Goal: Transaction & Acquisition: Purchase product/service

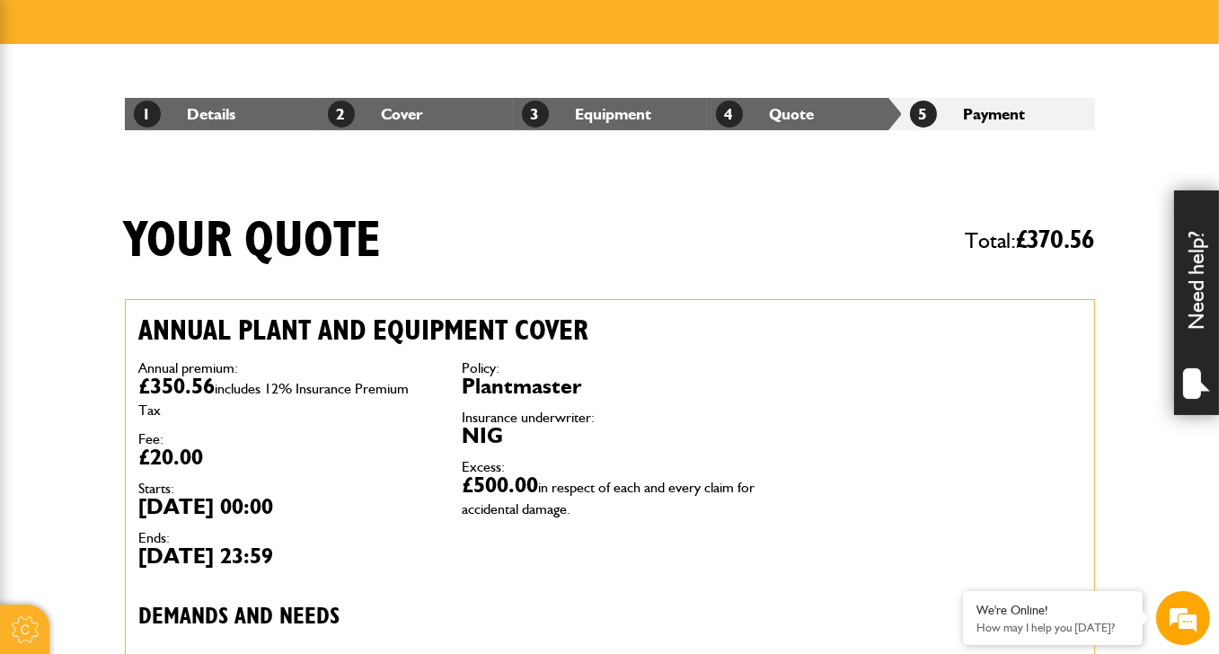
scroll to position [74, 0]
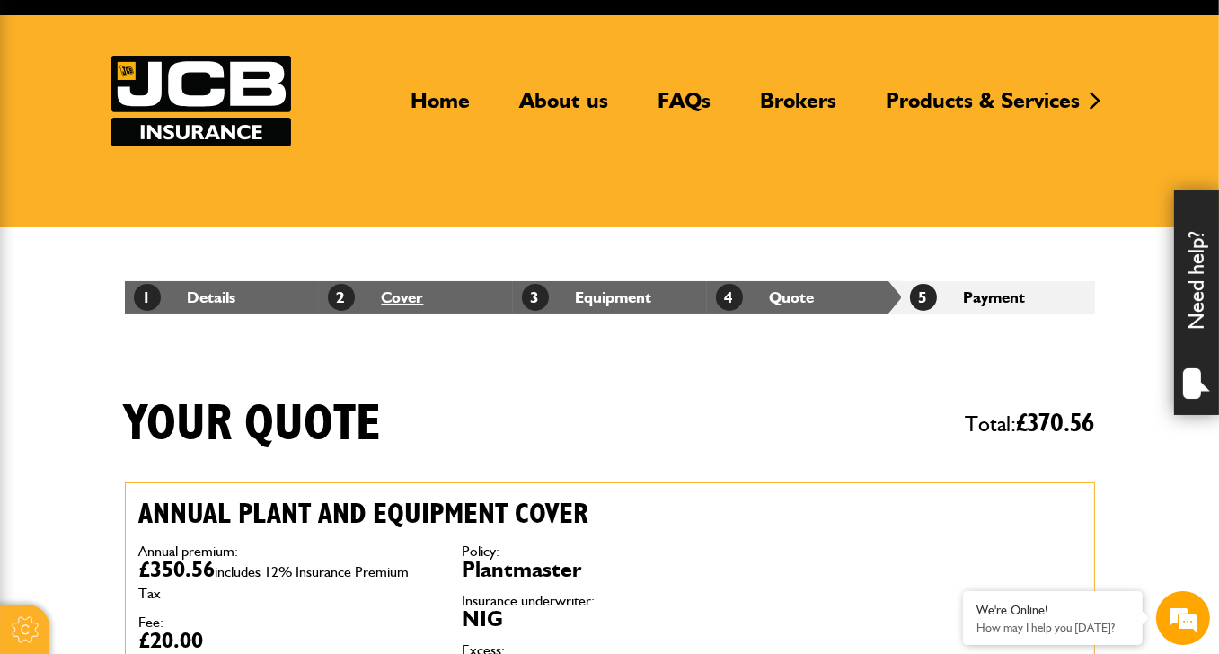
click at [398, 295] on link "2 Cover" at bounding box center [376, 296] width 96 height 19
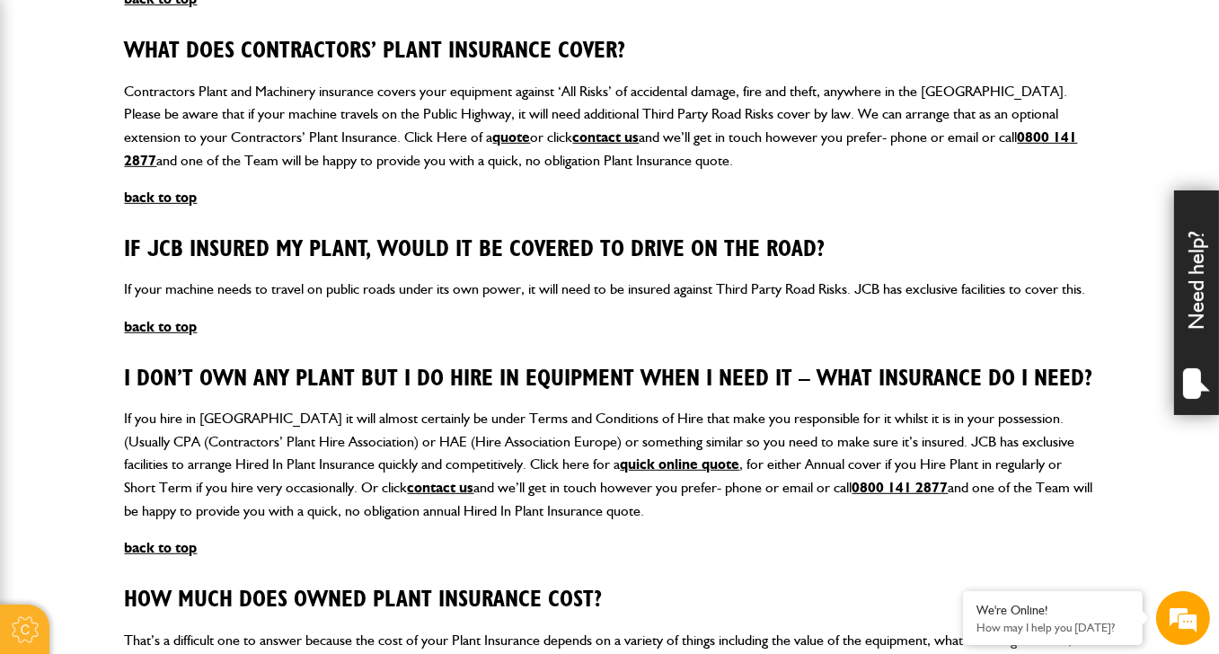
scroll to position [808, 0]
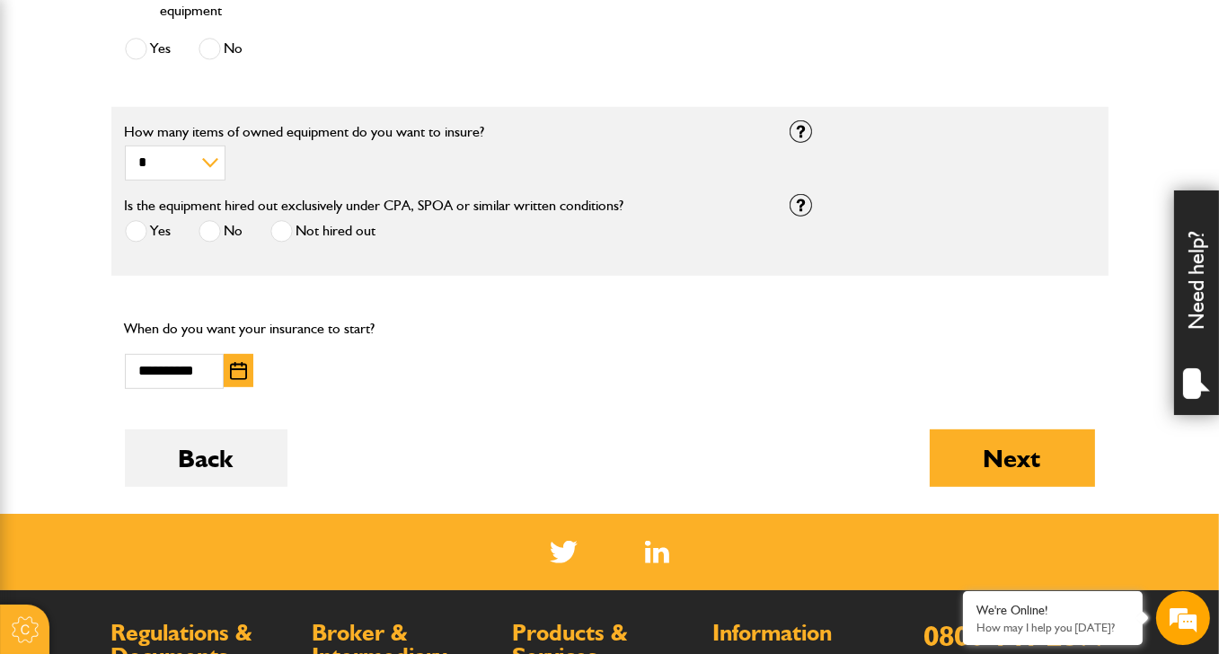
scroll to position [1167, 0]
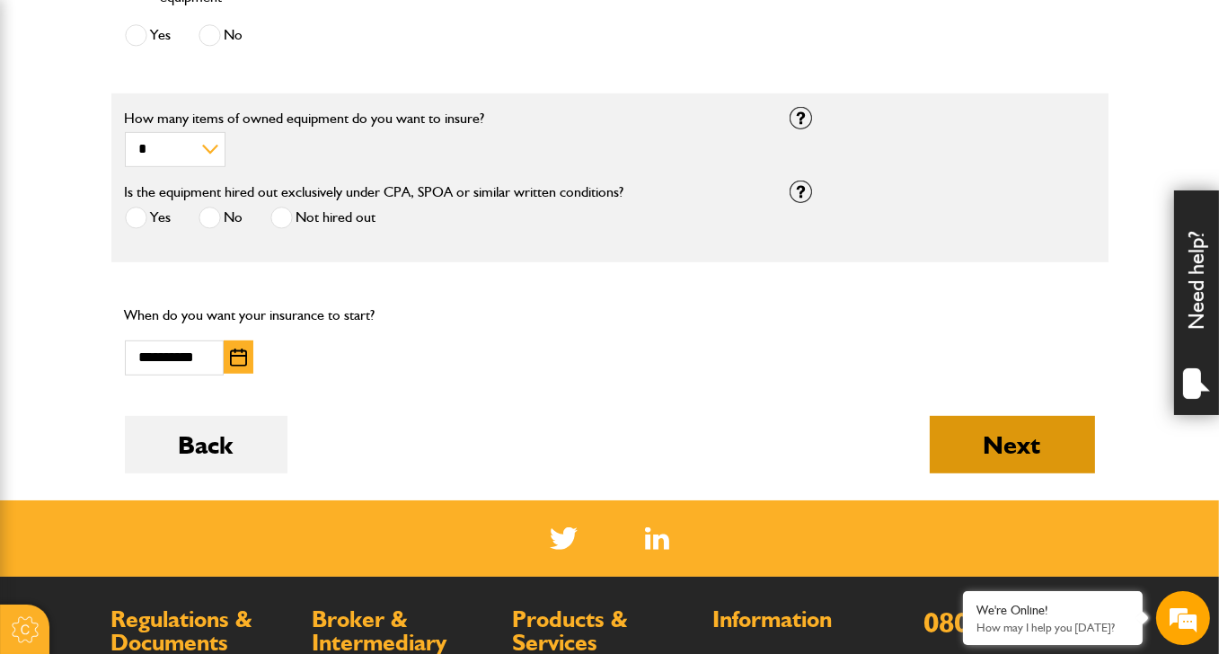
click at [978, 435] on button "Next" at bounding box center [1011, 444] width 165 height 57
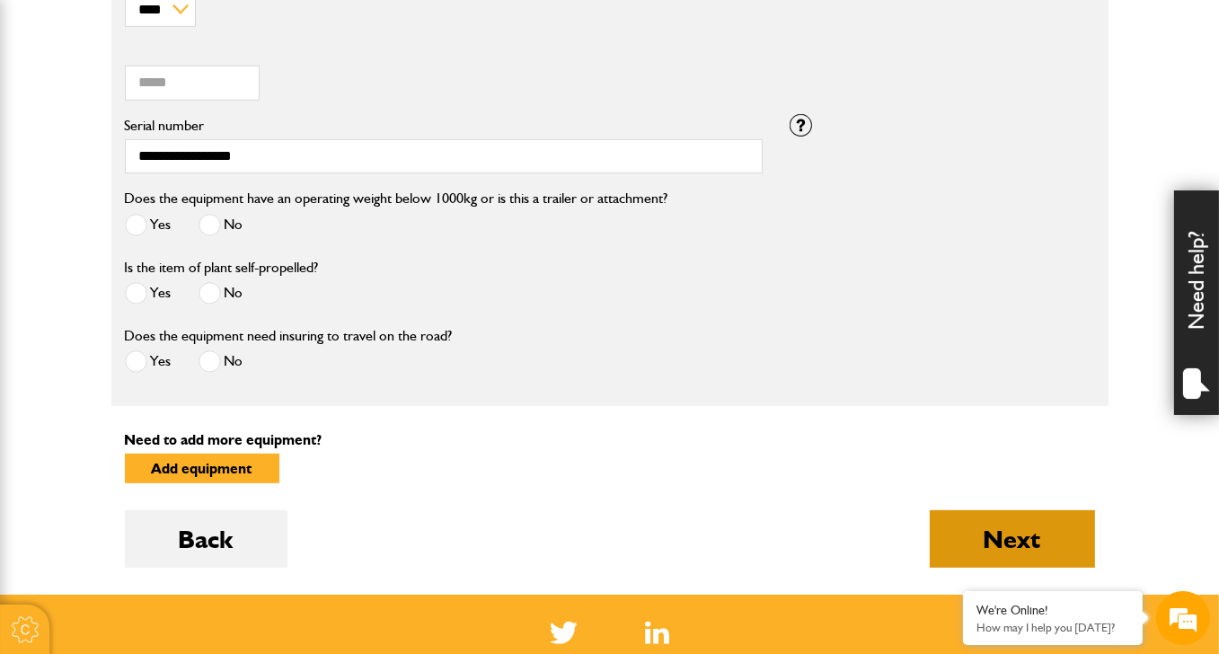
click at [955, 523] on button "Next" at bounding box center [1011, 538] width 165 height 57
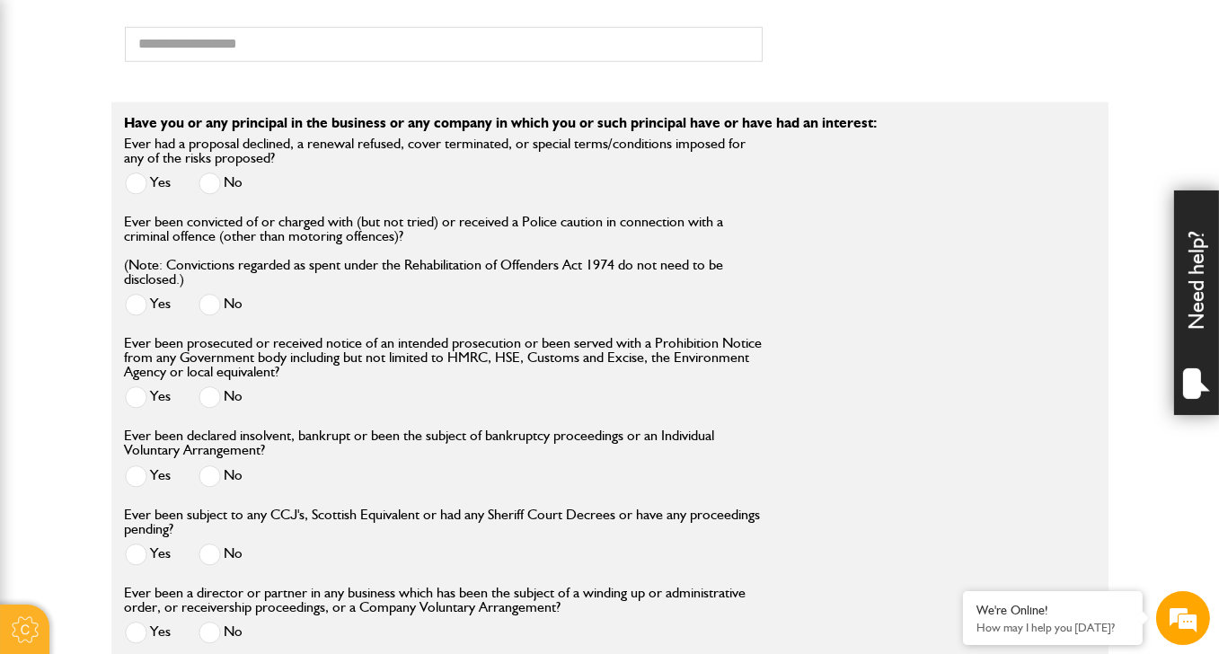
scroll to position [1976, 0]
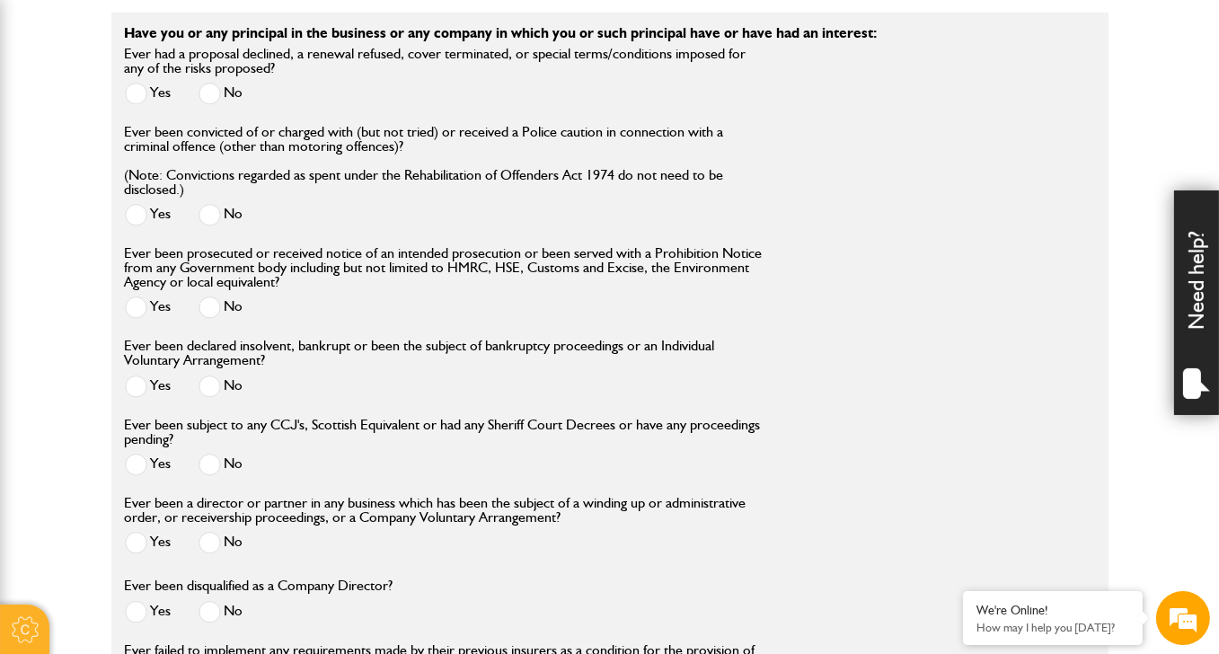
click at [217, 83] on span at bounding box center [209, 94] width 22 height 22
click at [210, 207] on span at bounding box center [209, 215] width 22 height 22
click at [206, 296] on span at bounding box center [209, 307] width 22 height 22
click at [213, 382] on span at bounding box center [209, 386] width 22 height 22
click at [224, 462] on label "No" at bounding box center [220, 464] width 45 height 22
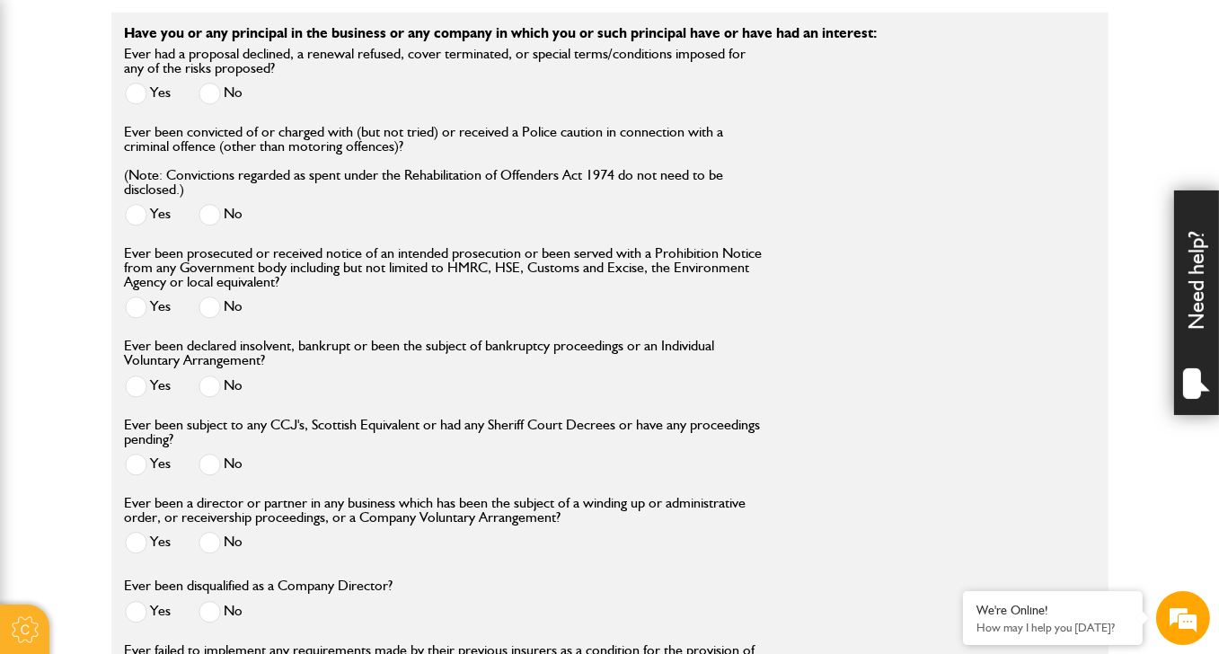
click at [212, 535] on span at bounding box center [209, 543] width 22 height 22
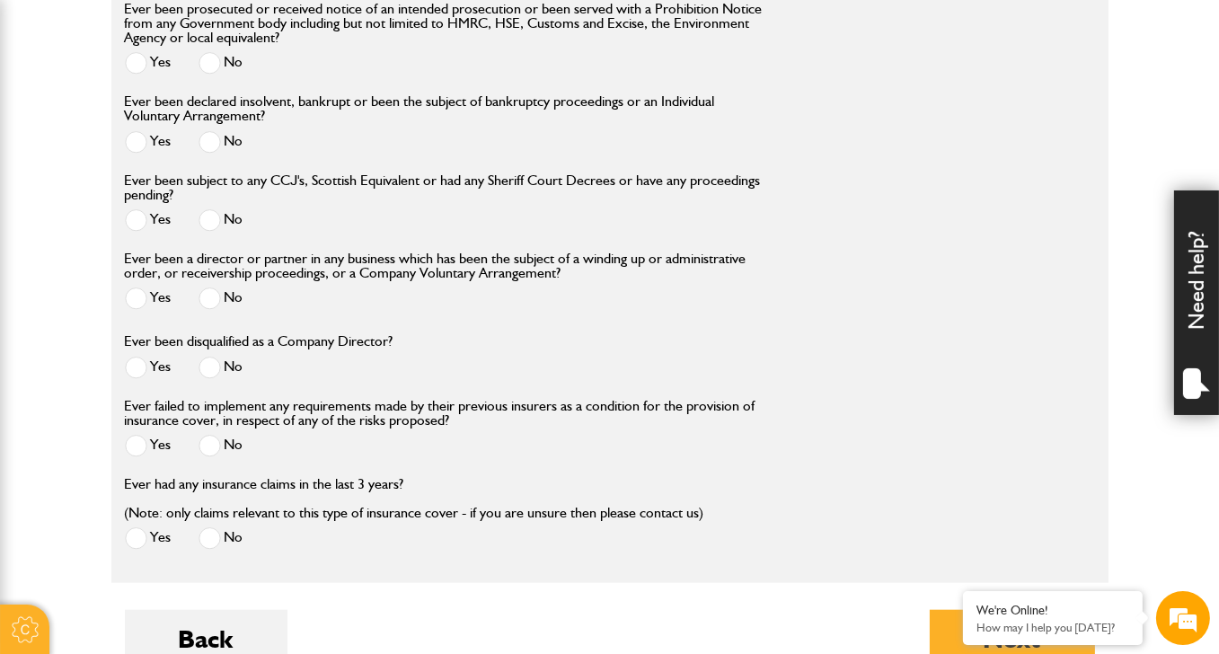
scroll to position [2245, 0]
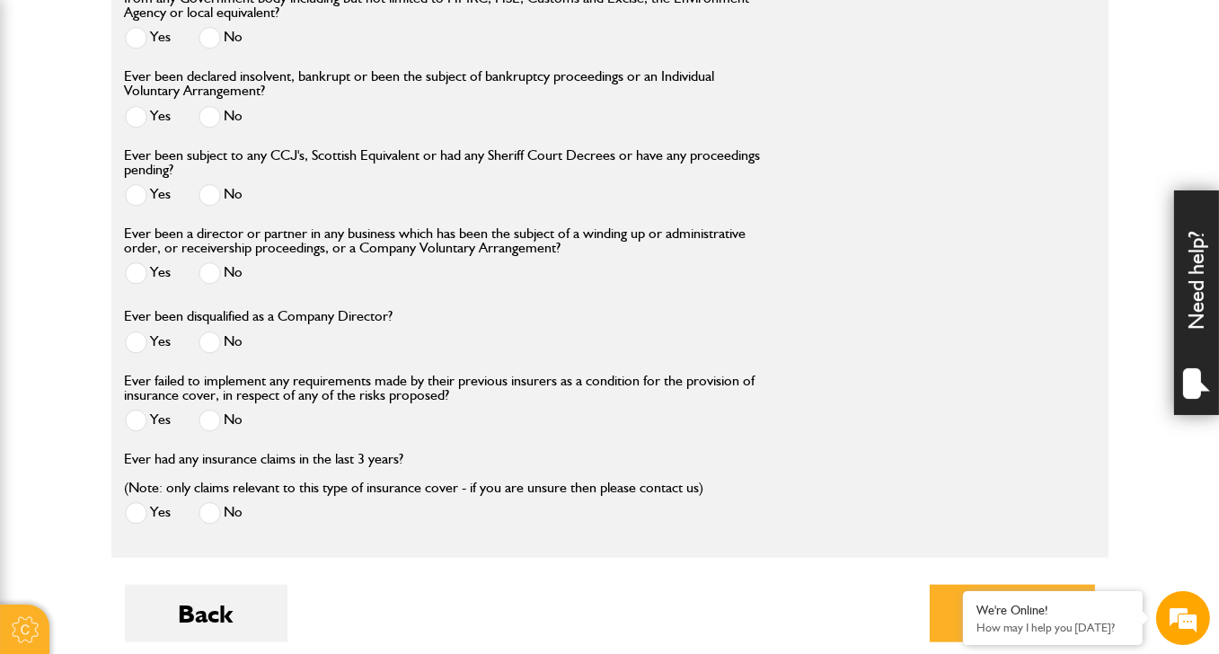
click at [224, 339] on label "No" at bounding box center [220, 342] width 45 height 22
click at [216, 422] on span at bounding box center [209, 420] width 22 height 22
click at [230, 492] on div "Ever had any insurance claims in the last 3 years? (Note: only claims relevant …" at bounding box center [414, 491] width 579 height 79
click at [213, 506] on span at bounding box center [209, 513] width 22 height 22
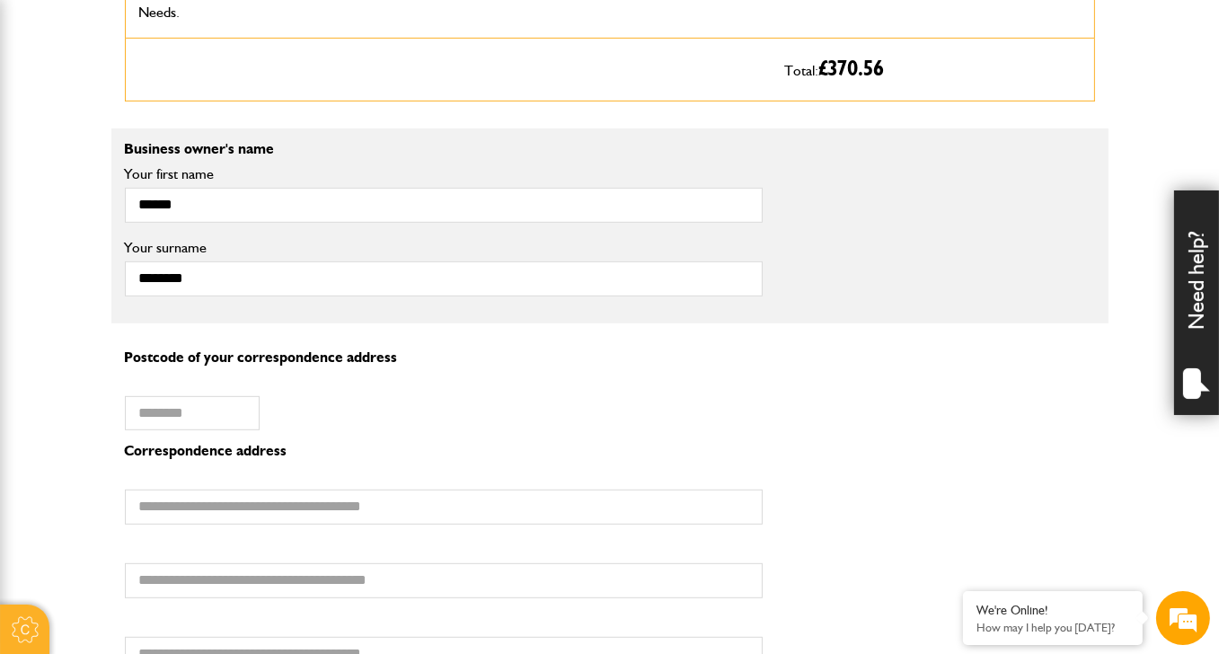
scroll to position [1167, 0]
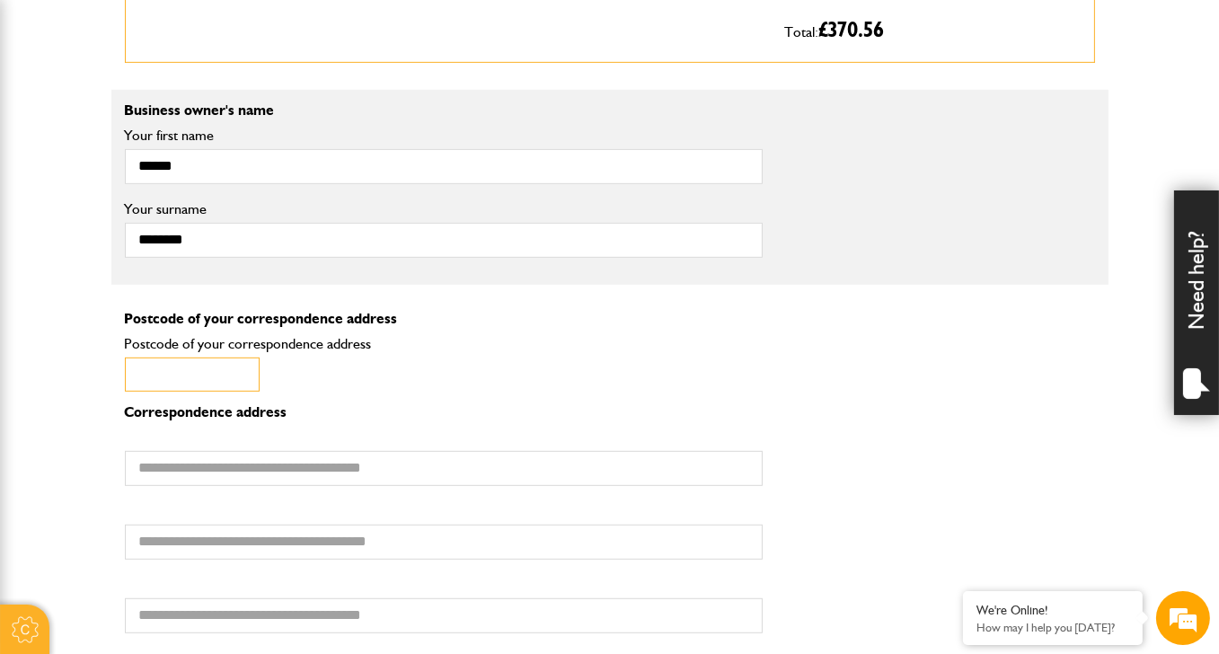
click at [177, 373] on input "Postcode of your correspondence address" at bounding box center [192, 374] width 135 height 35
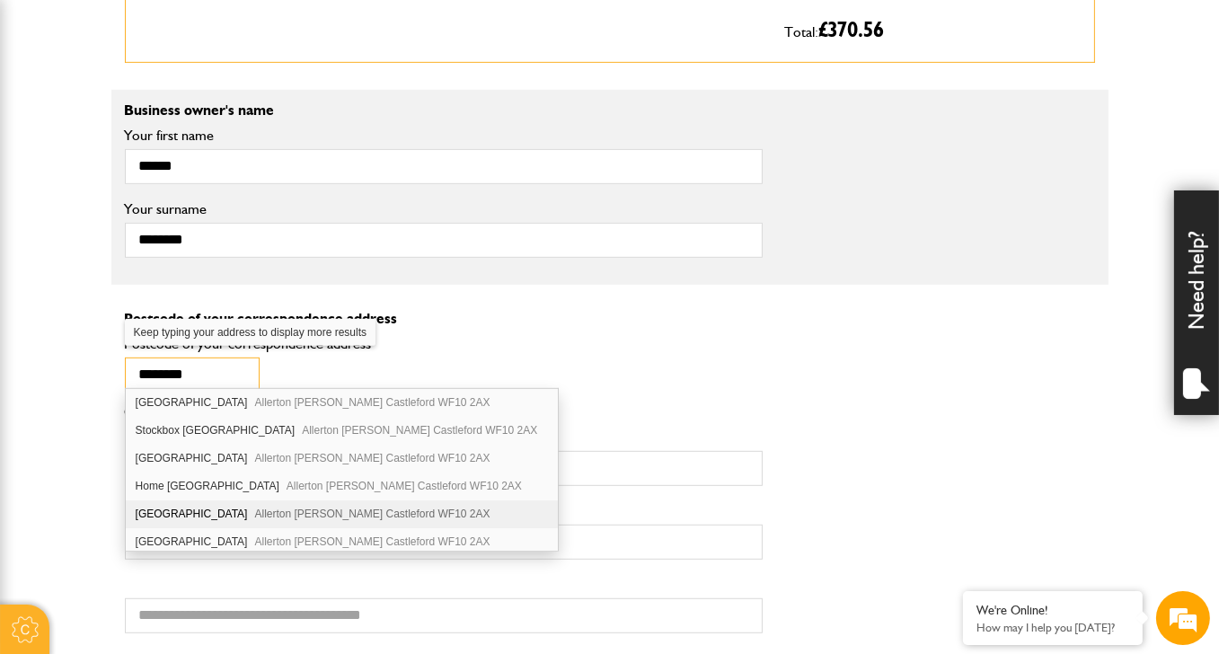
type input "********"
click at [185, 507] on div "Kippax Park Gardens Barnsdale Road Allerton Bywater Castleford WF10 2AX" at bounding box center [342, 514] width 433 height 28
type input "**********"
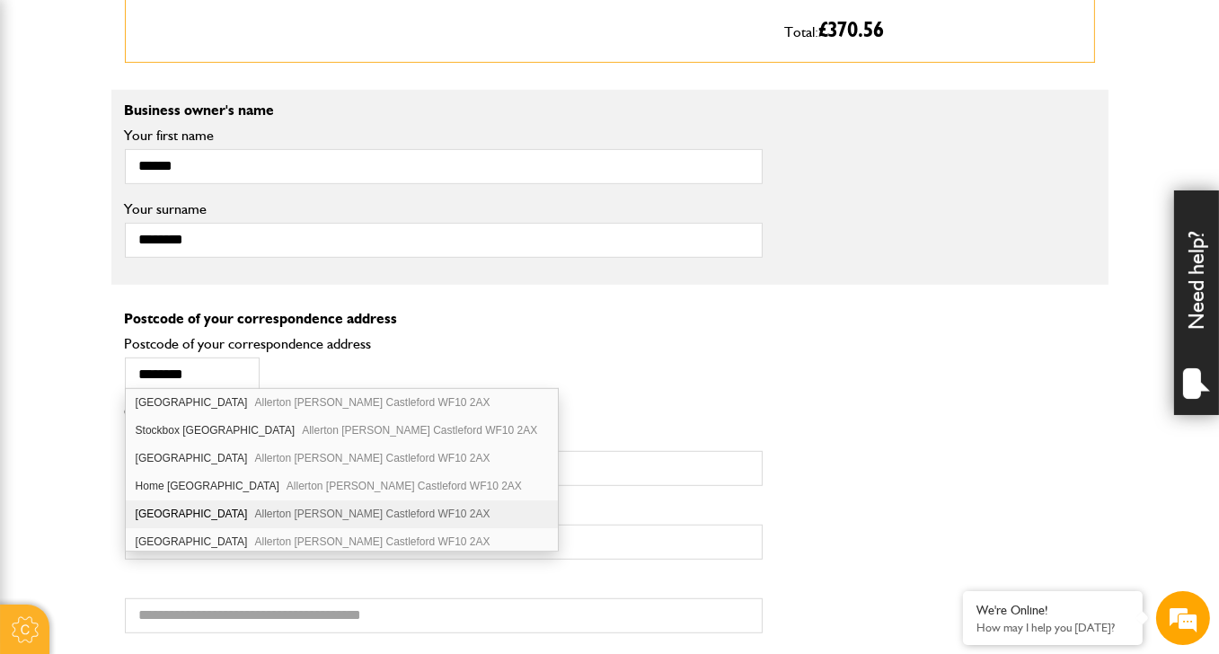
type input "**********"
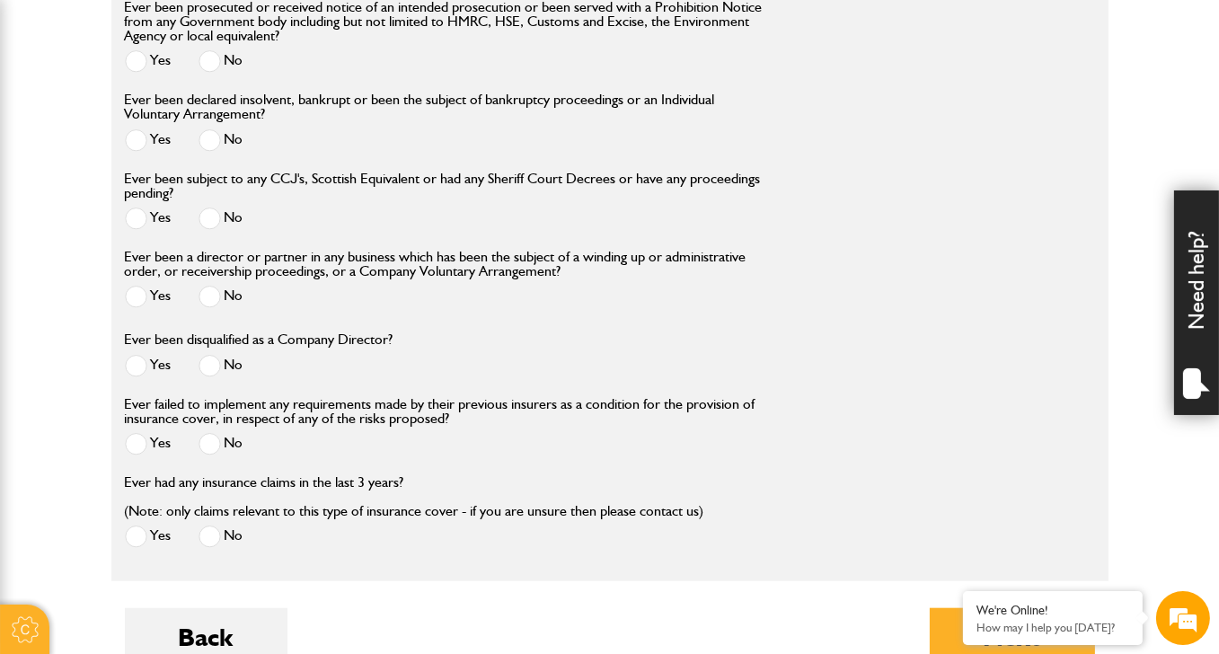
scroll to position [2335, 0]
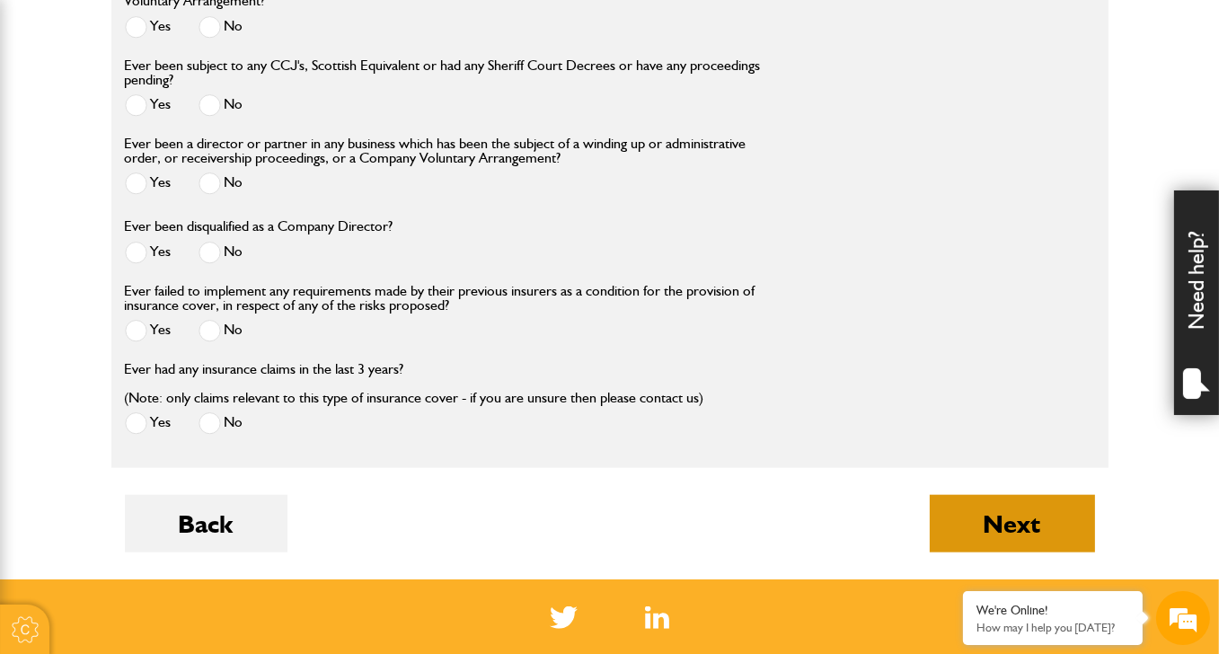
click at [977, 526] on button "Next" at bounding box center [1011, 523] width 165 height 57
